Goal: Information Seeking & Learning: Learn about a topic

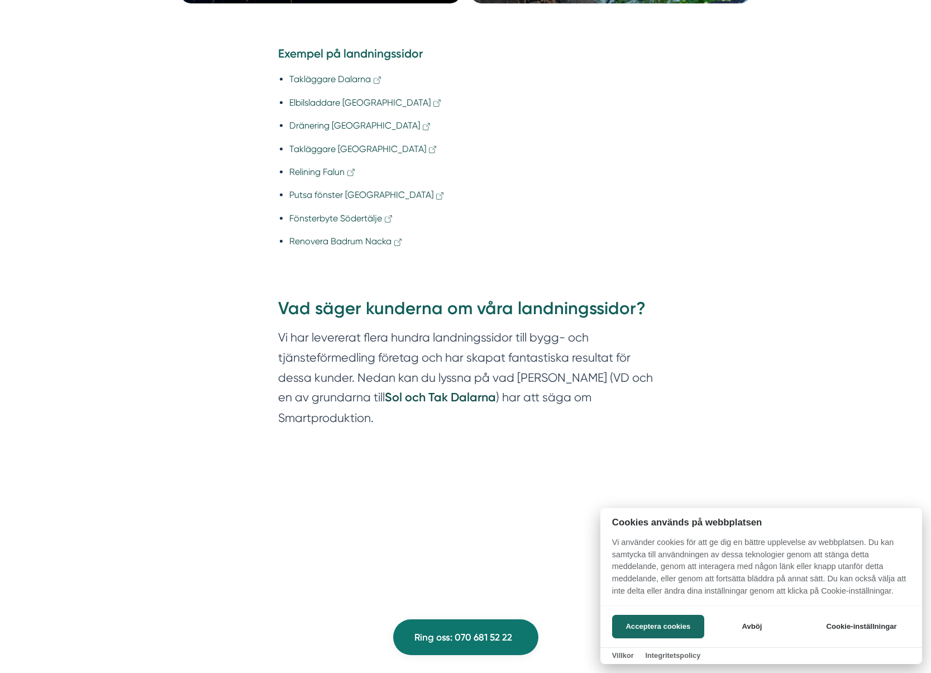
scroll to position [1016, 0]
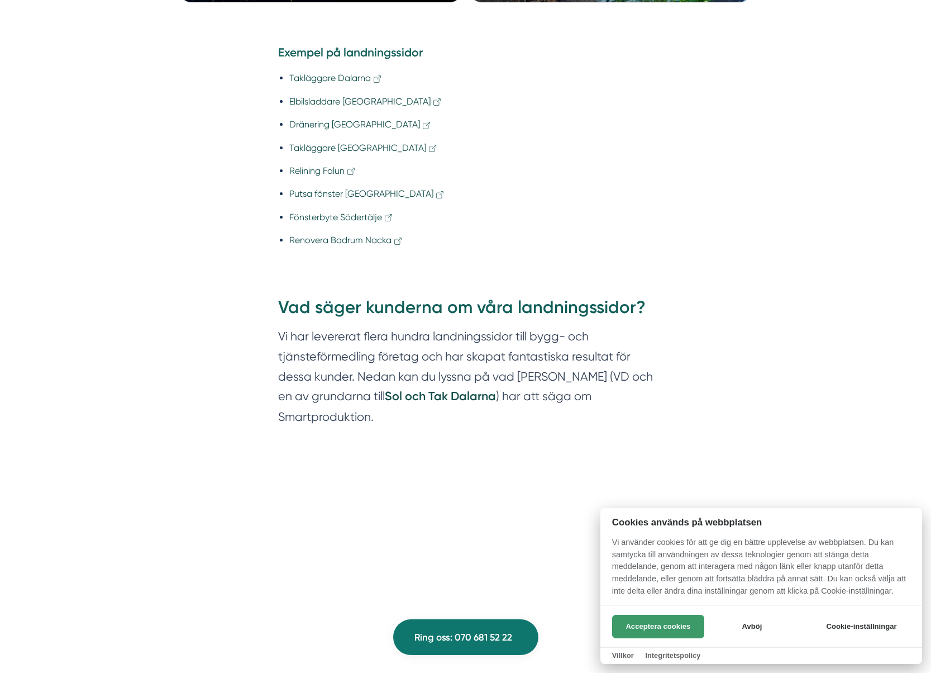
click at [677, 619] on button "Acceptera cookies" at bounding box center [658, 626] width 92 height 23
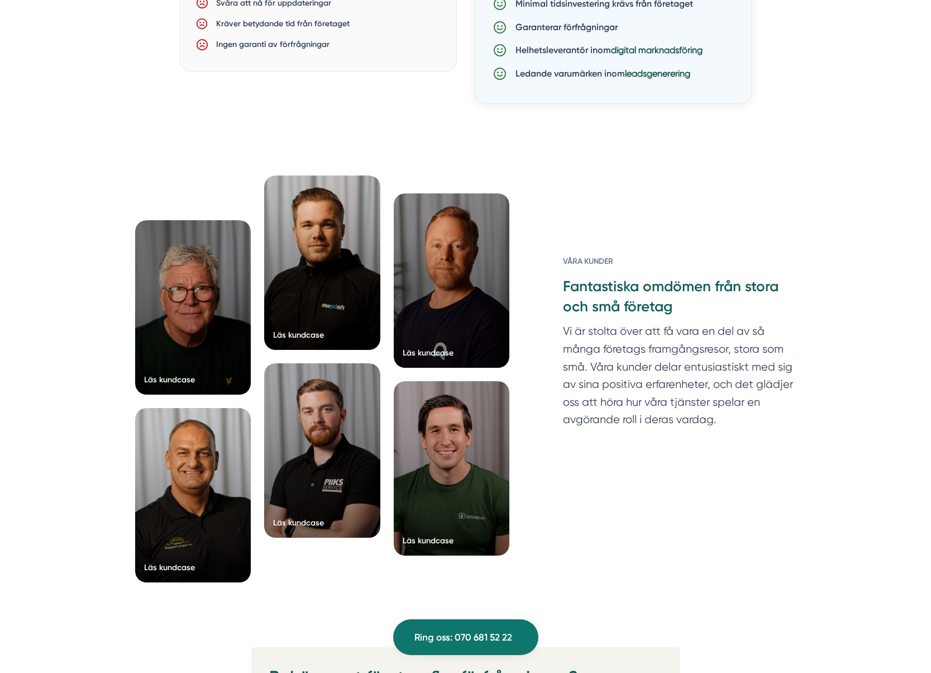
scroll to position [2420, 0]
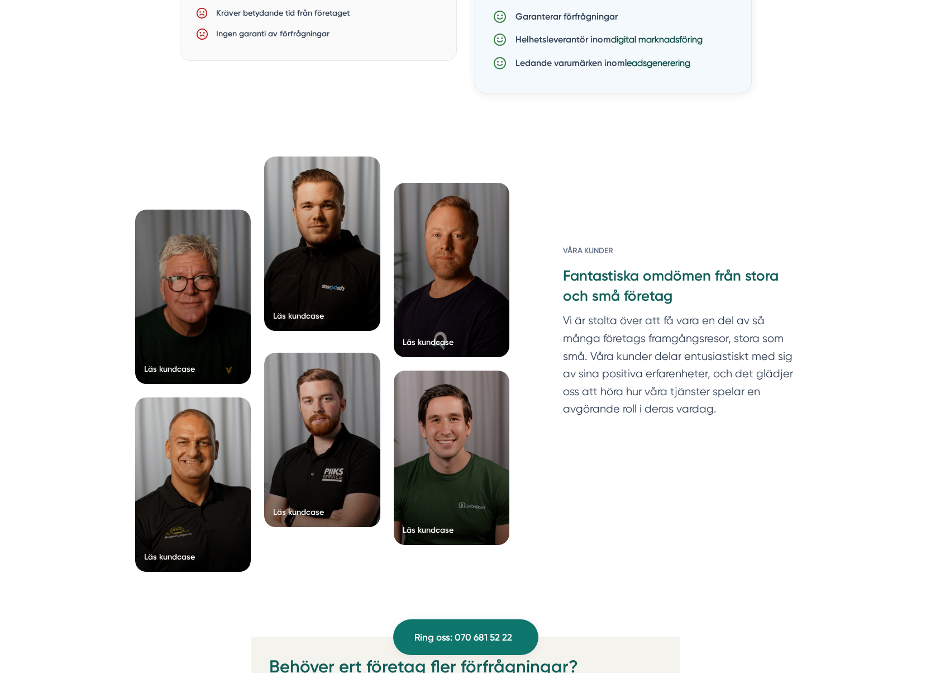
click at [327, 306] on div at bounding box center [322, 243] width 116 height 174
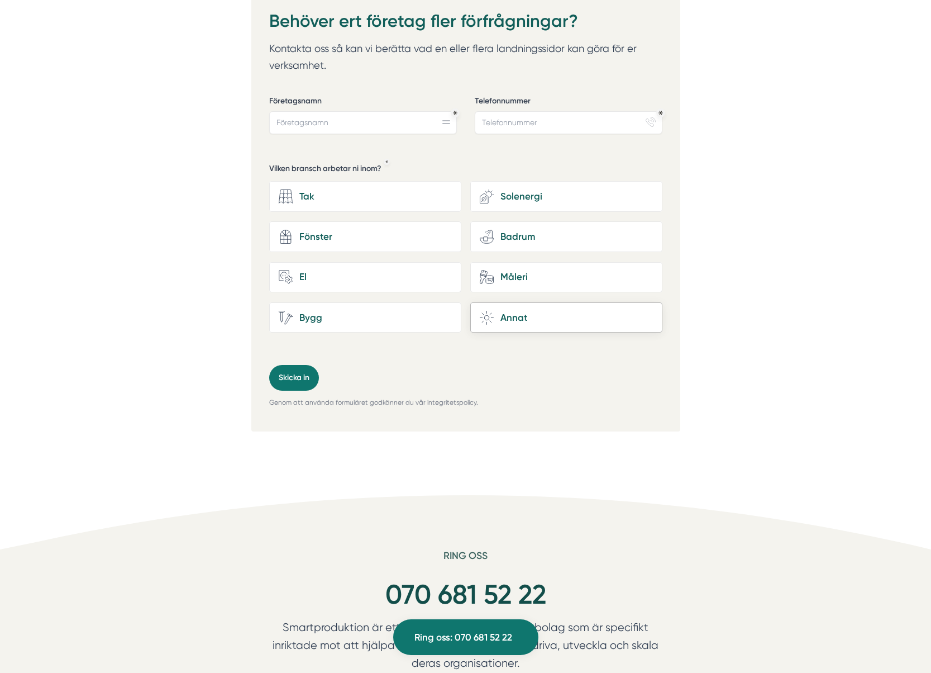
scroll to position [3062, 0]
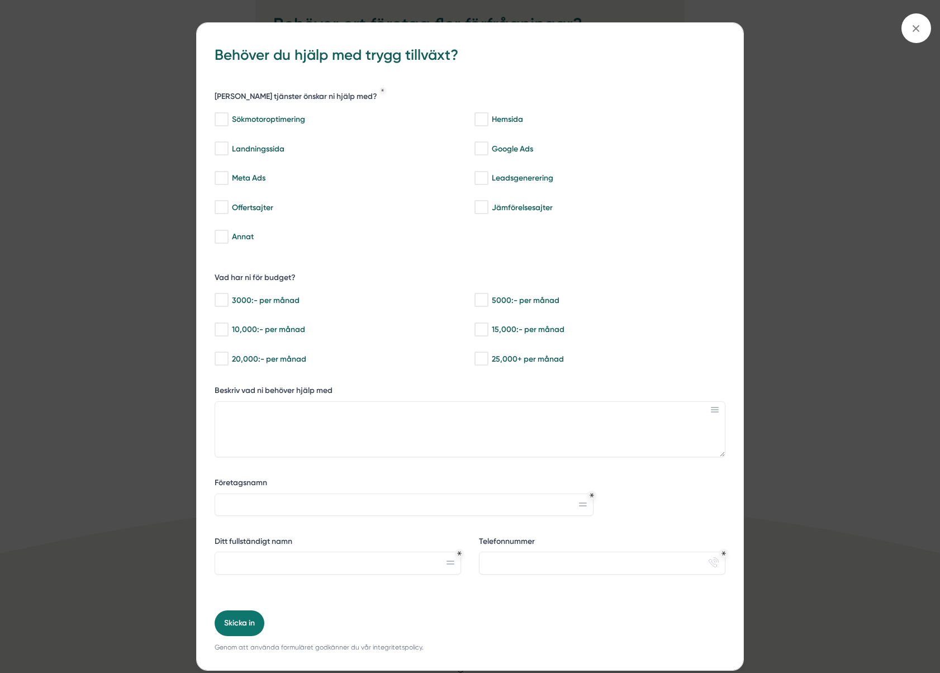
drag, startPoint x: 915, startPoint y: 25, endPoint x: 898, endPoint y: 35, distance: 18.8
click at [915, 25] on icon at bounding box center [916, 28] width 12 height 12
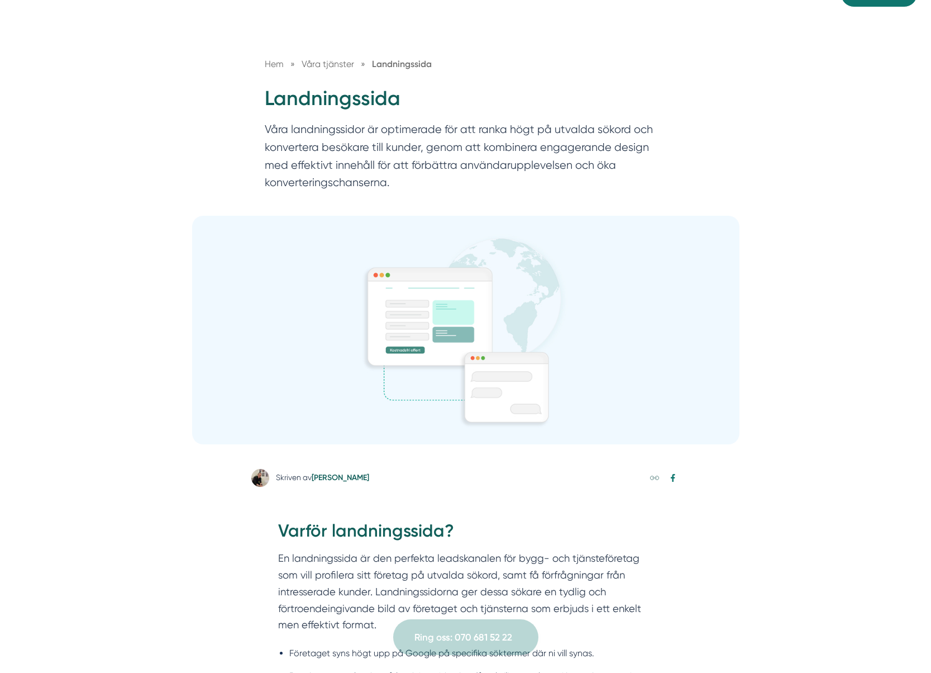
scroll to position [0, 0]
